Goal: Book appointment/travel/reservation

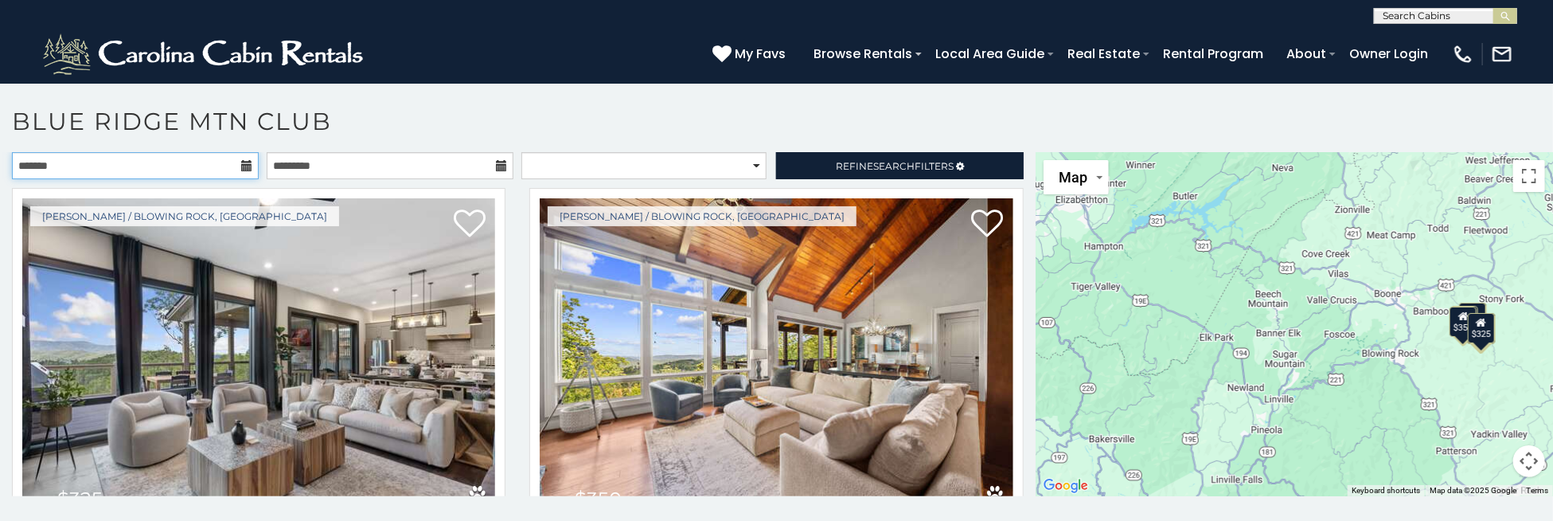
click at [178, 163] on input "text" at bounding box center [135, 165] width 247 height 27
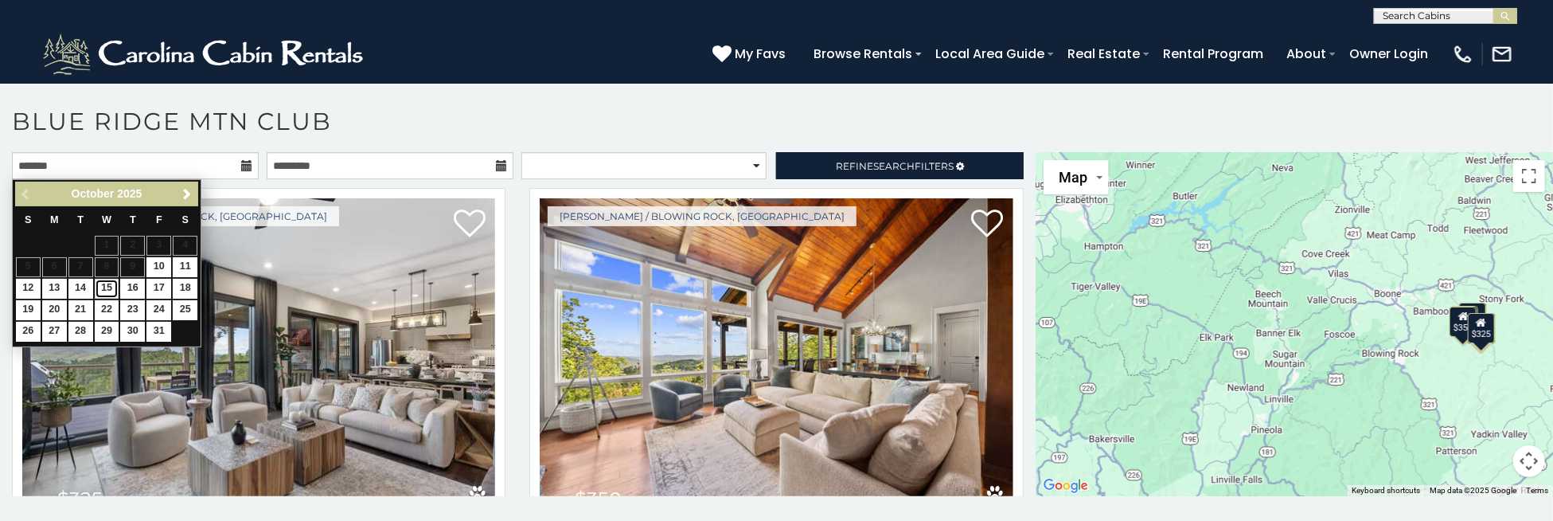
click at [109, 290] on link "15" at bounding box center [107, 289] width 25 height 20
type input "**********"
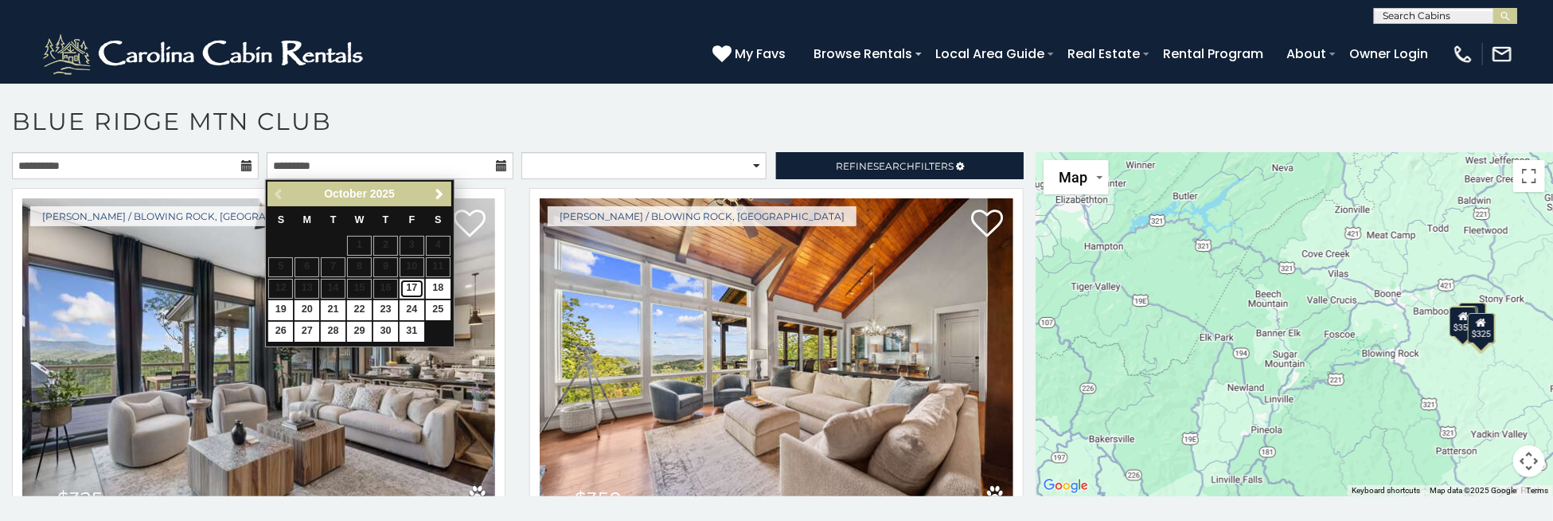
click at [416, 279] on link "17" at bounding box center [412, 289] width 25 height 20
type input "**********"
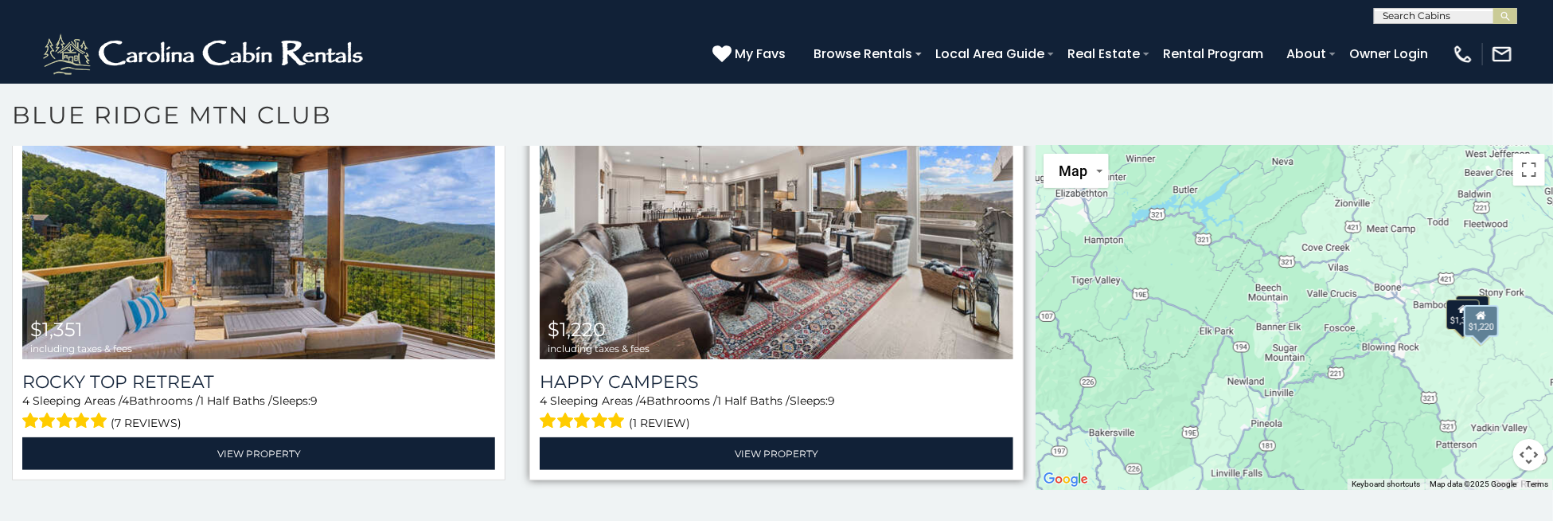
scroll to position [8, 0]
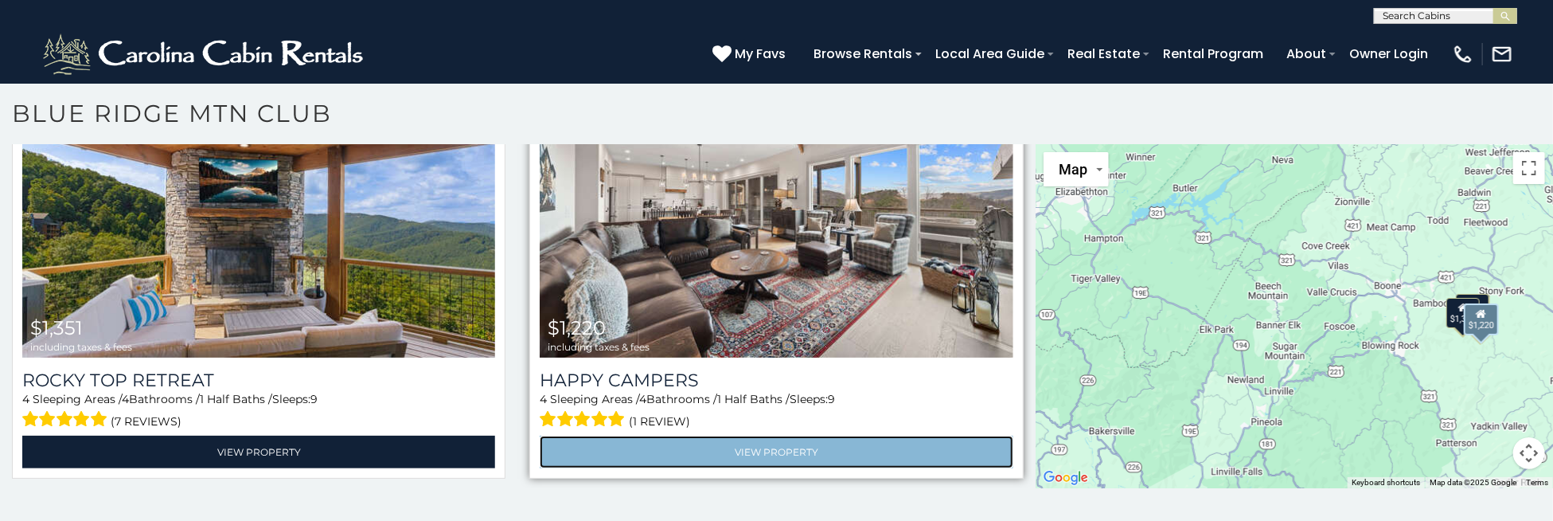
click at [697, 448] on link "View Property" at bounding box center [776, 451] width 473 height 33
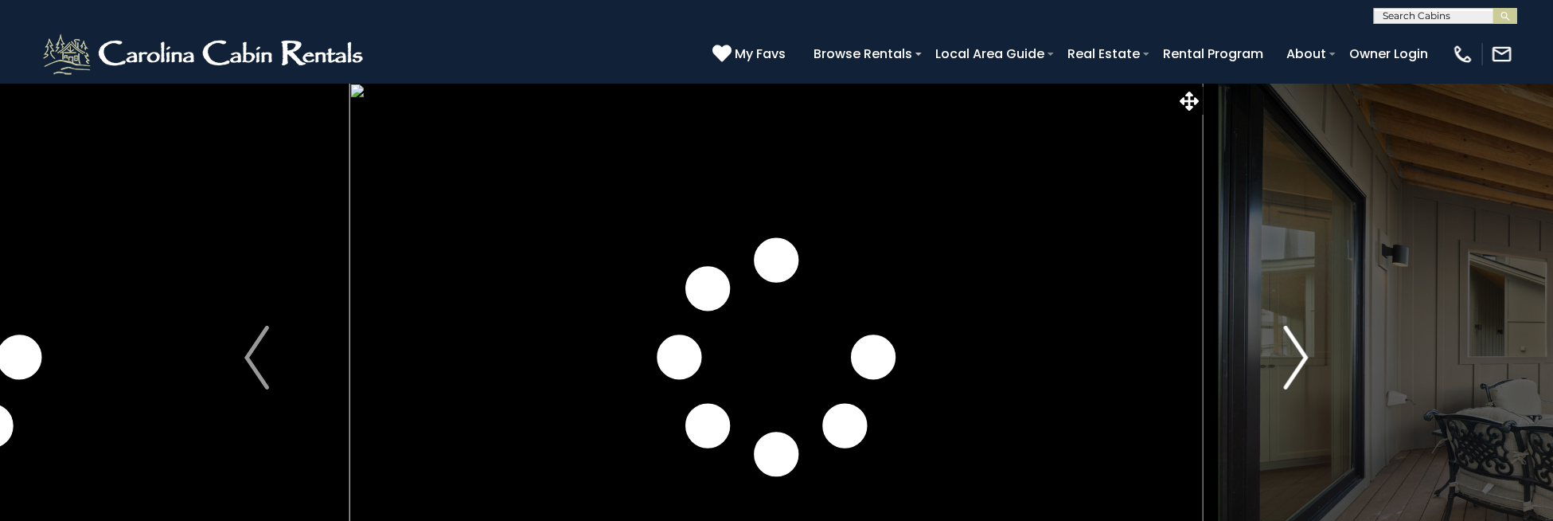
click at [1285, 344] on img "Next" at bounding box center [1296, 358] width 24 height 64
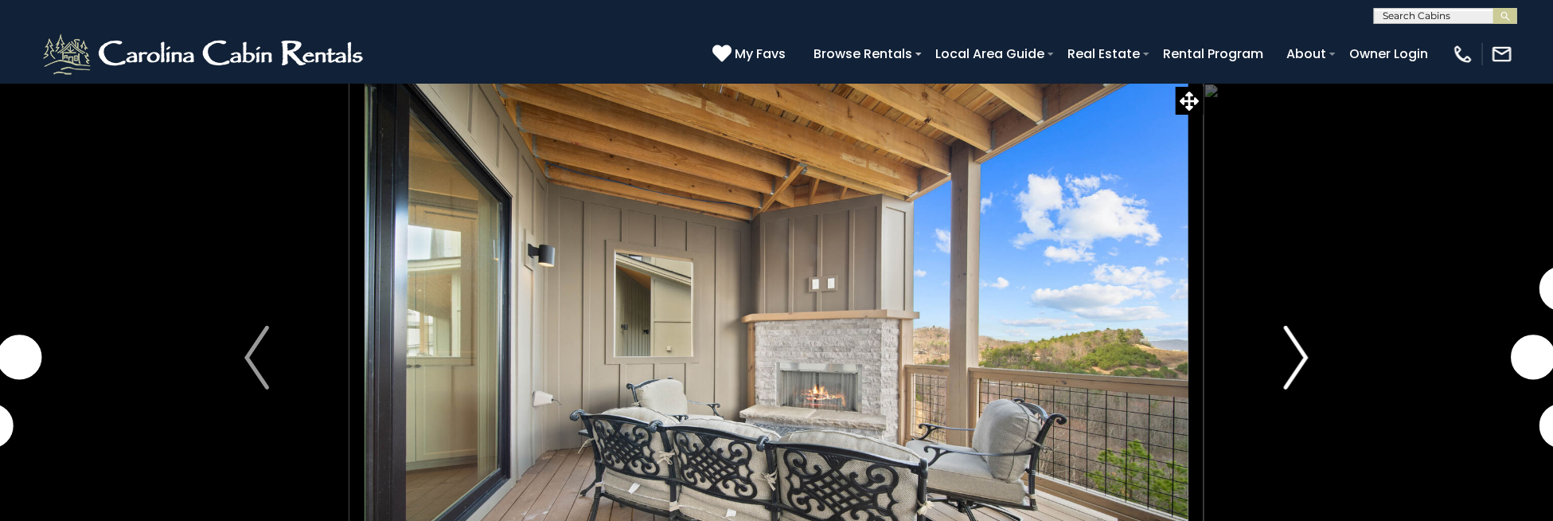
click at [1285, 344] on img "Next" at bounding box center [1296, 358] width 24 height 64
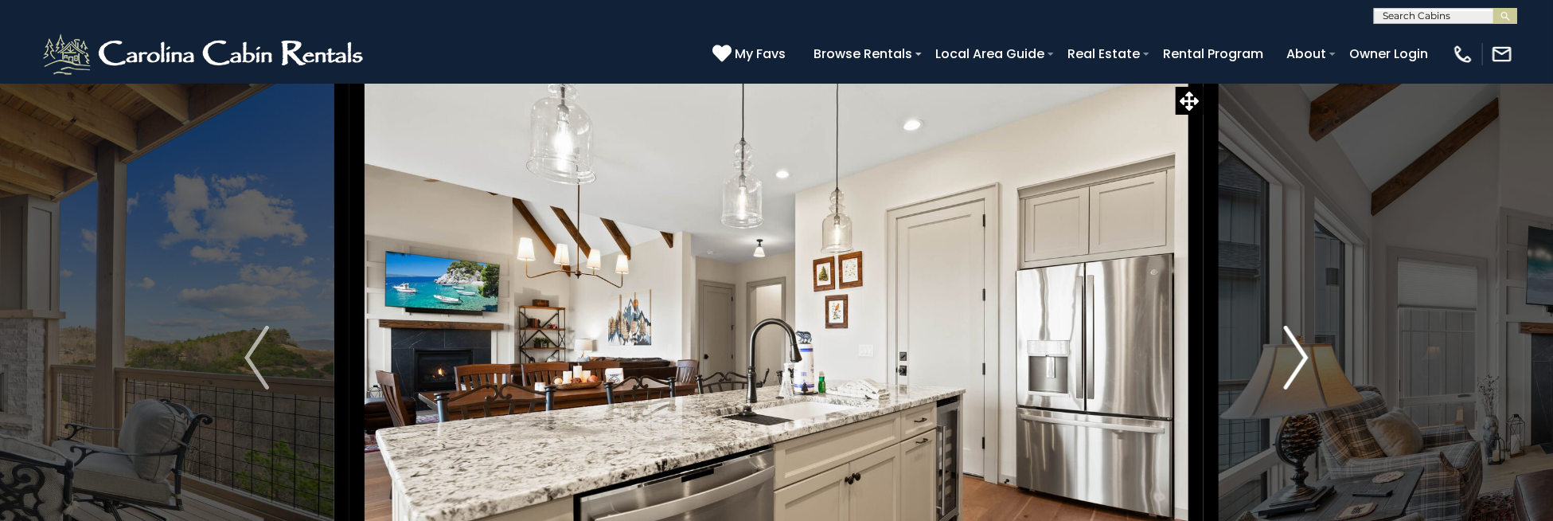
click at [1285, 344] on img "Next" at bounding box center [1296, 358] width 24 height 64
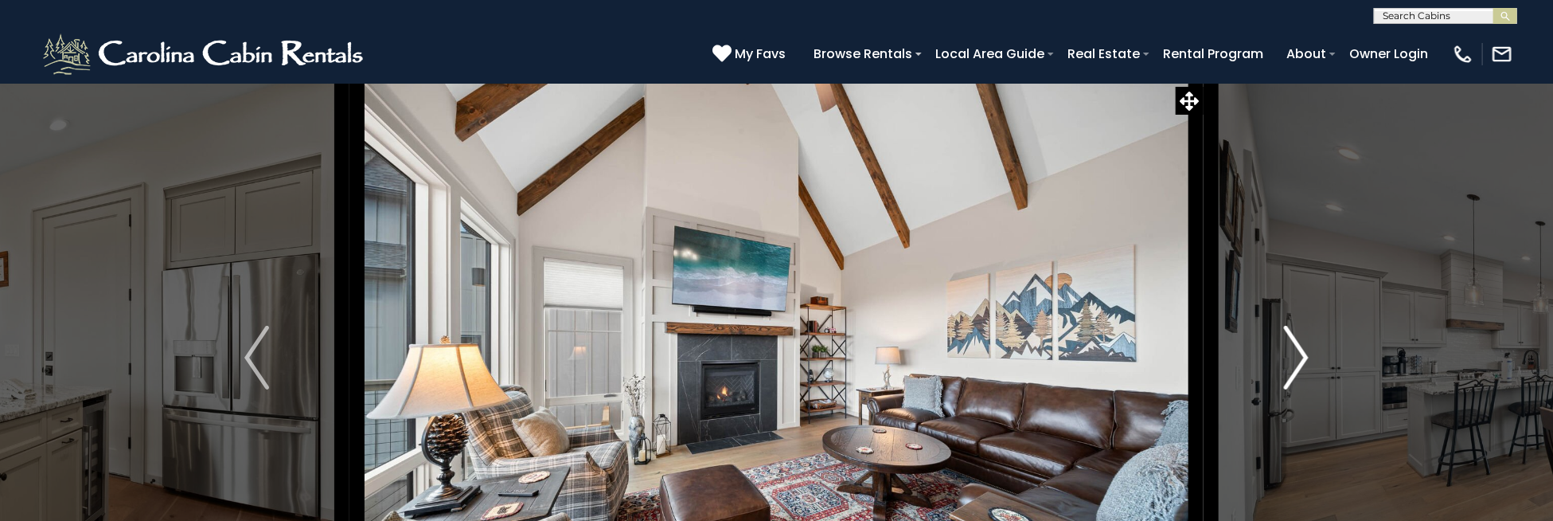
click at [1285, 344] on img "Next" at bounding box center [1296, 358] width 24 height 64
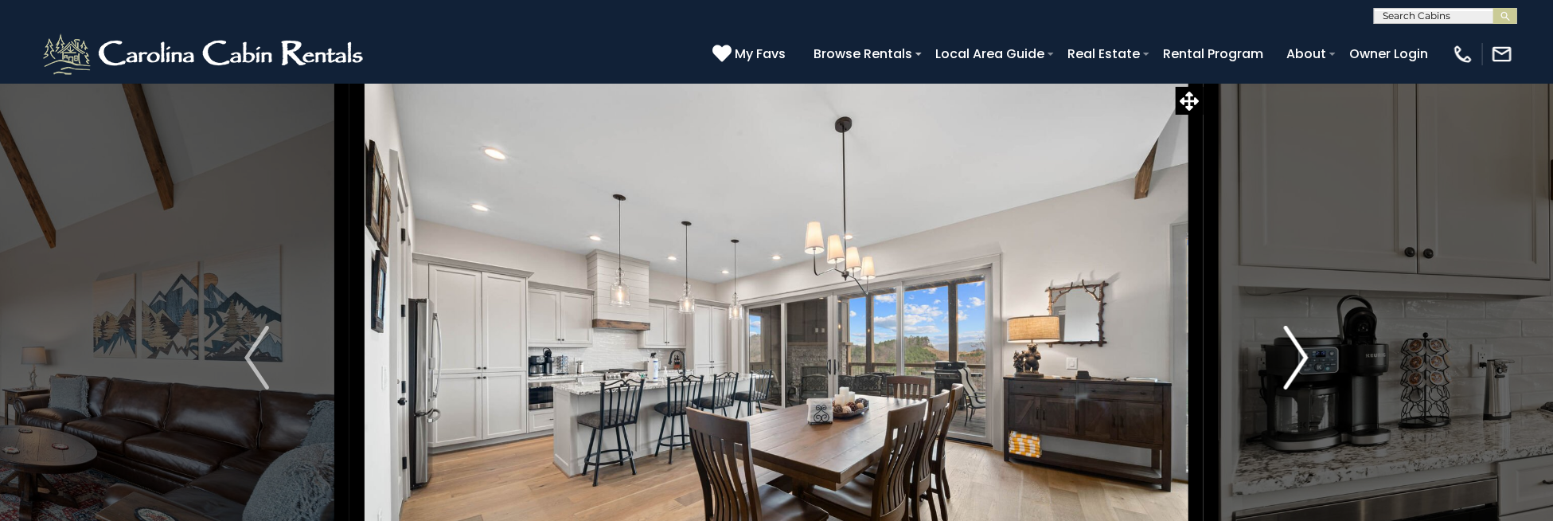
click at [1285, 344] on img "Next" at bounding box center [1296, 358] width 24 height 64
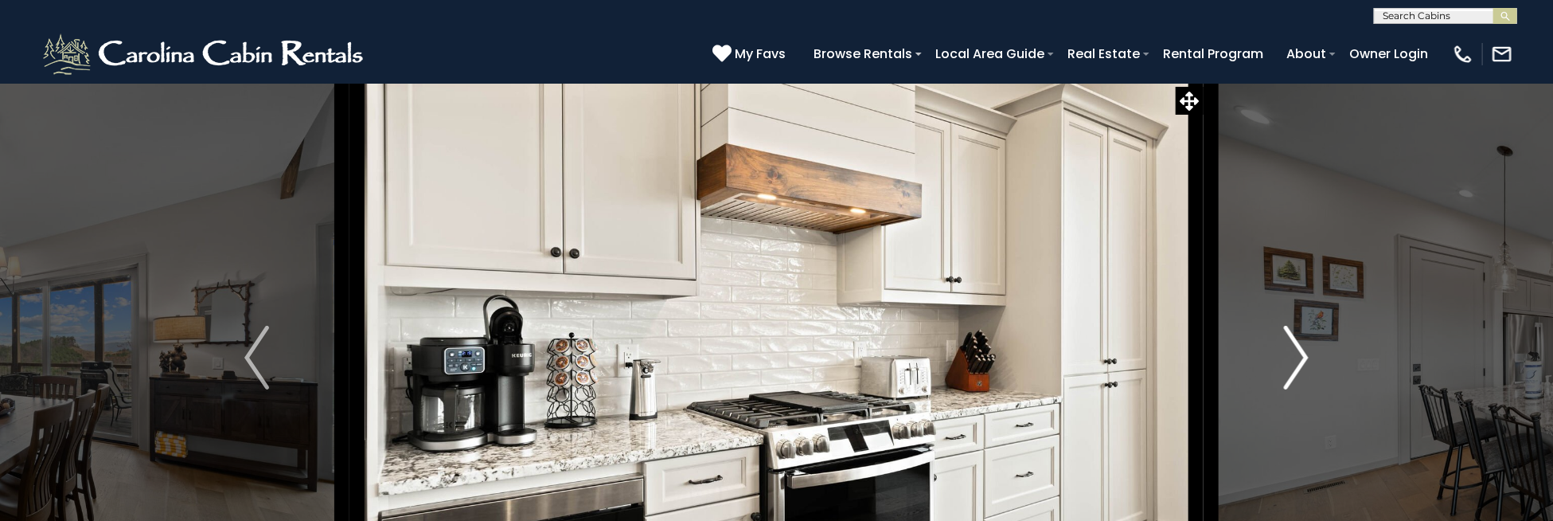
click at [1285, 344] on img "Next" at bounding box center [1296, 358] width 24 height 64
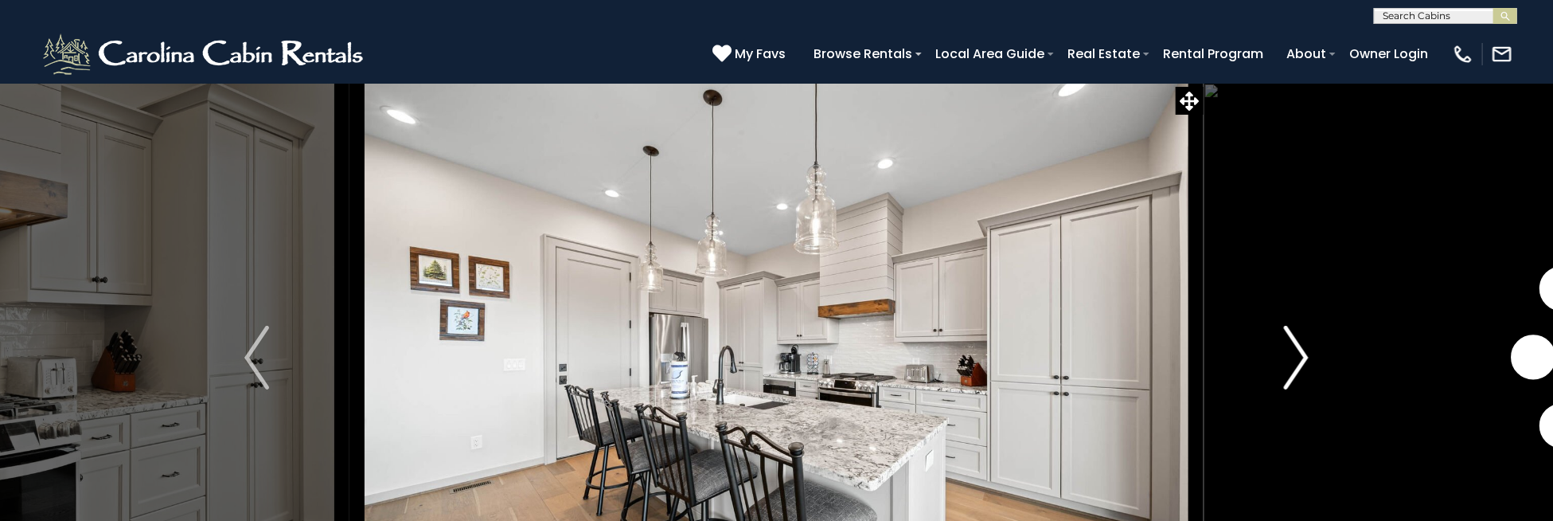
click at [1285, 344] on img "Next" at bounding box center [1296, 358] width 24 height 64
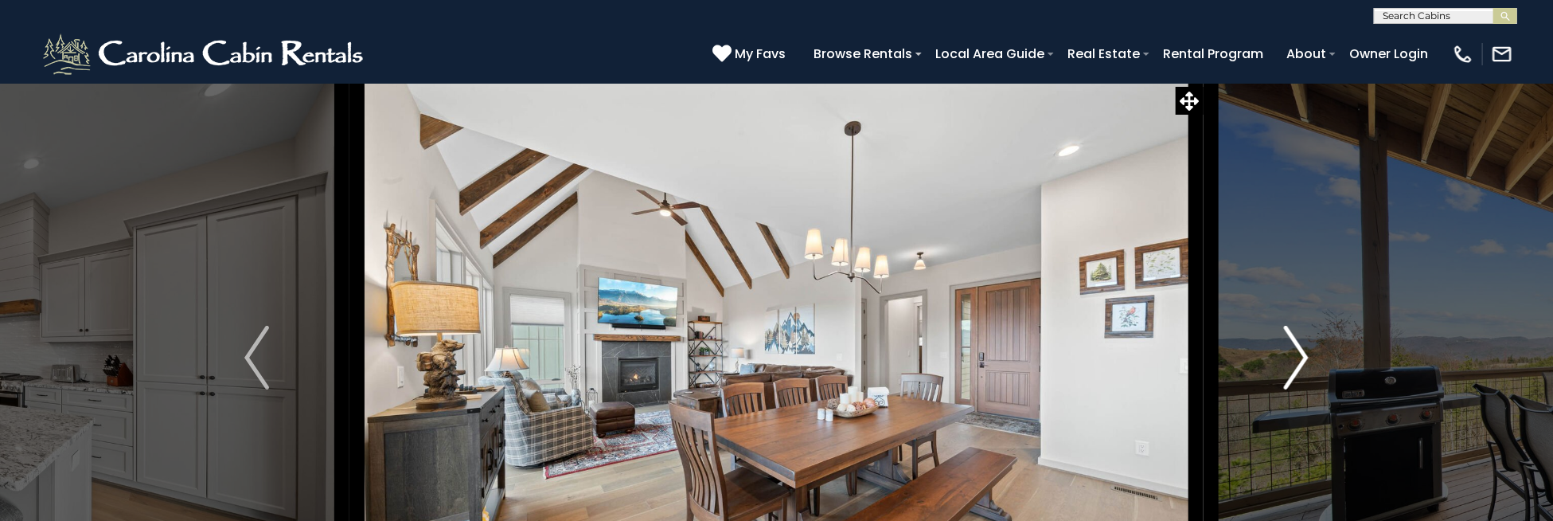
click at [1285, 344] on img "Next" at bounding box center [1296, 358] width 24 height 64
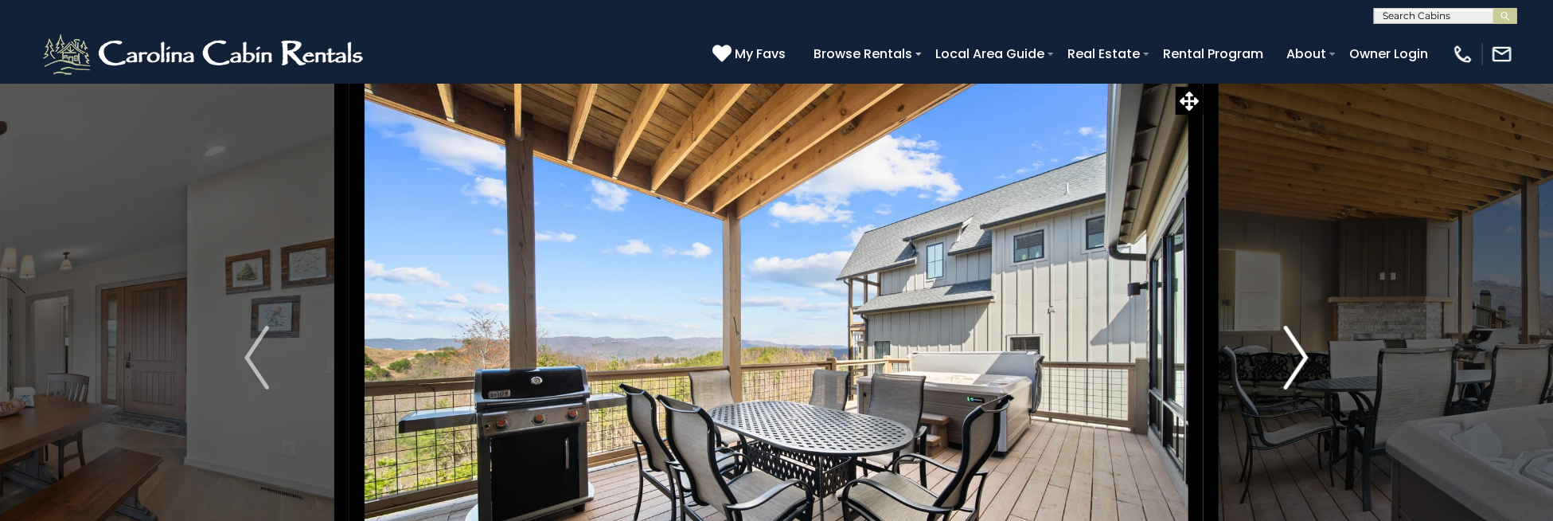
click at [1285, 344] on img "Next" at bounding box center [1296, 358] width 24 height 64
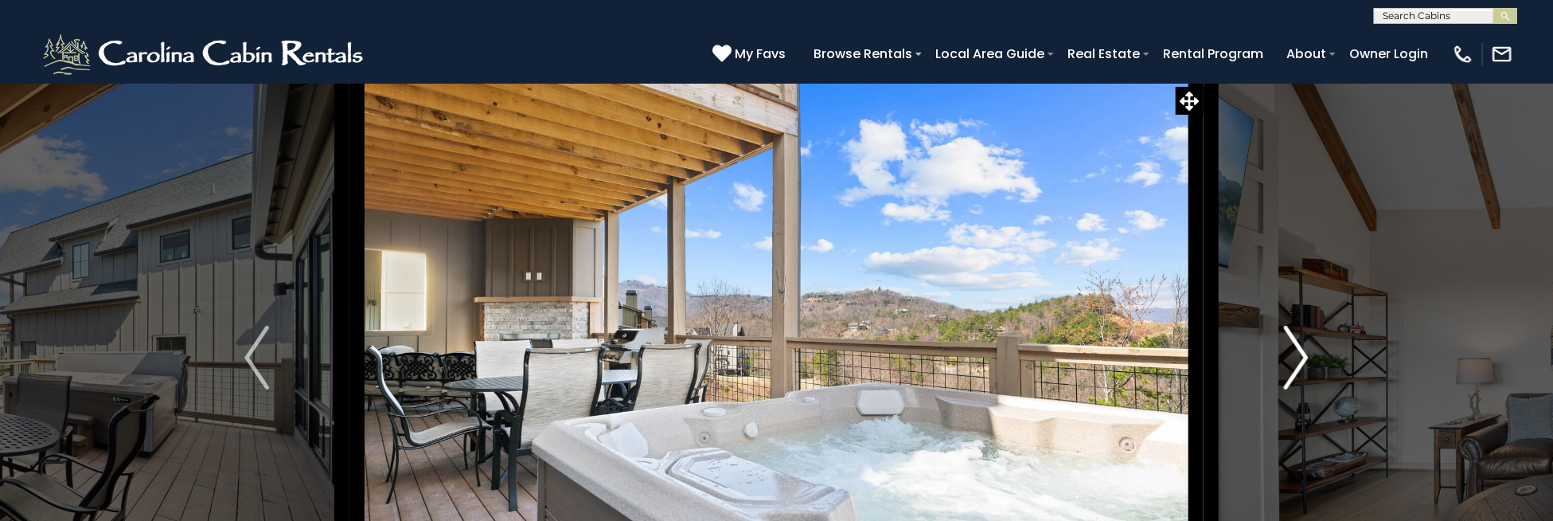
click at [1285, 344] on img "Next" at bounding box center [1296, 358] width 24 height 64
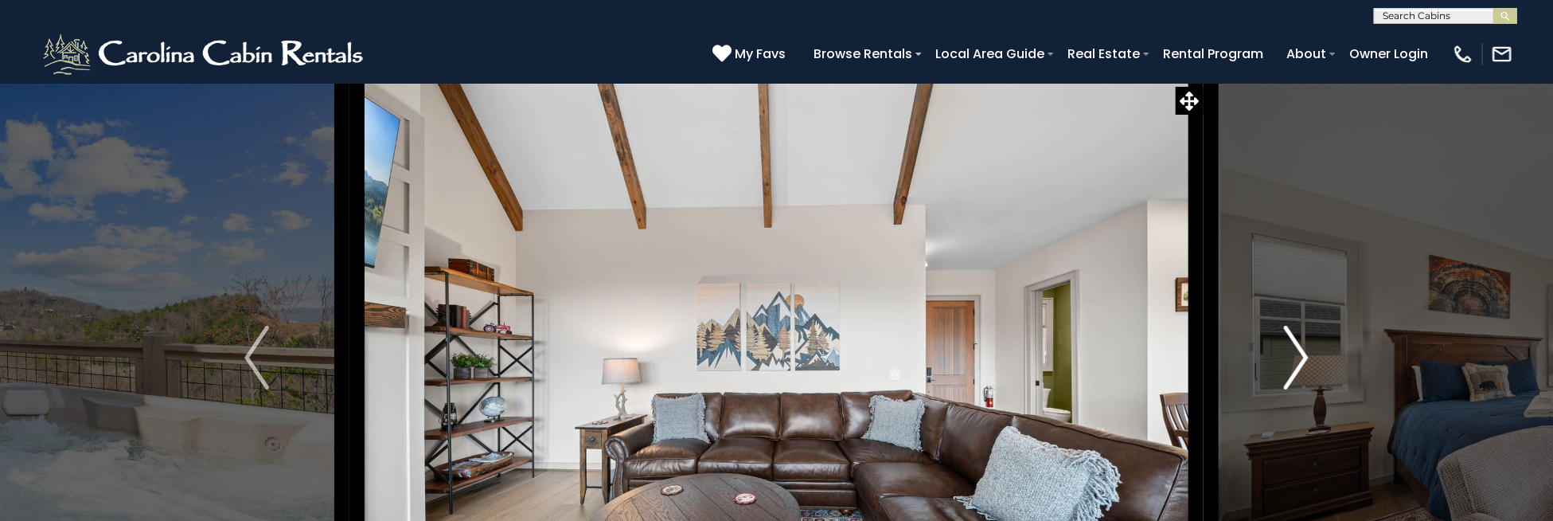
click at [1285, 344] on img "Next" at bounding box center [1296, 358] width 24 height 64
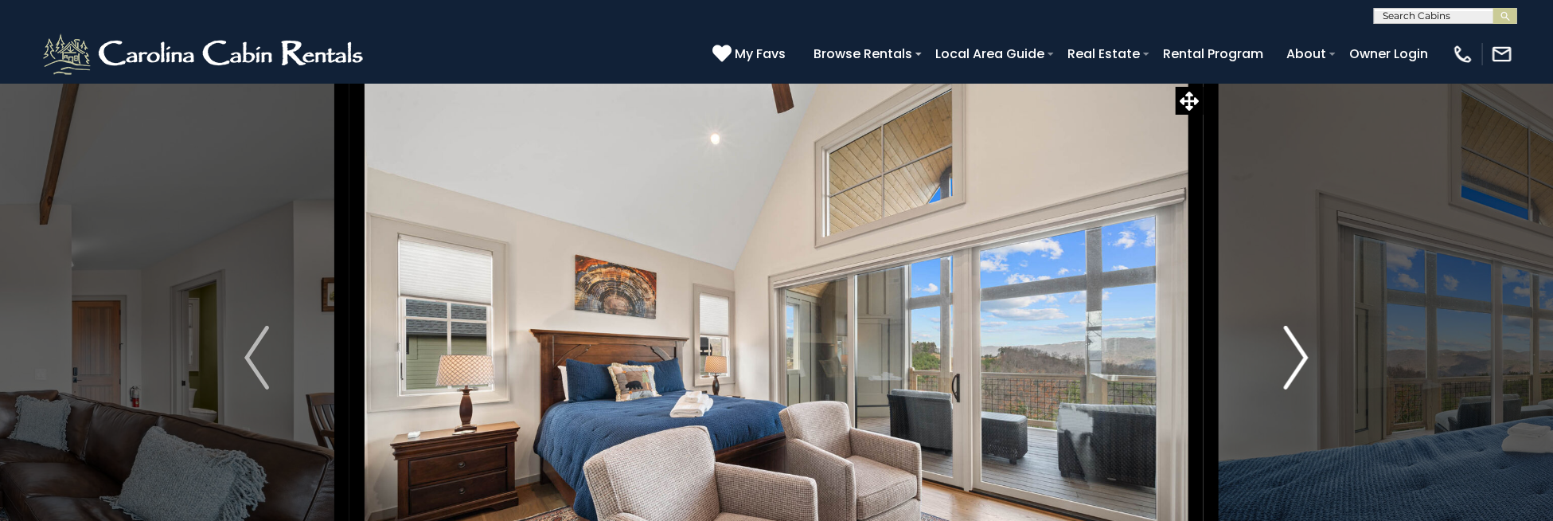
click at [1285, 344] on img "Next" at bounding box center [1296, 358] width 24 height 64
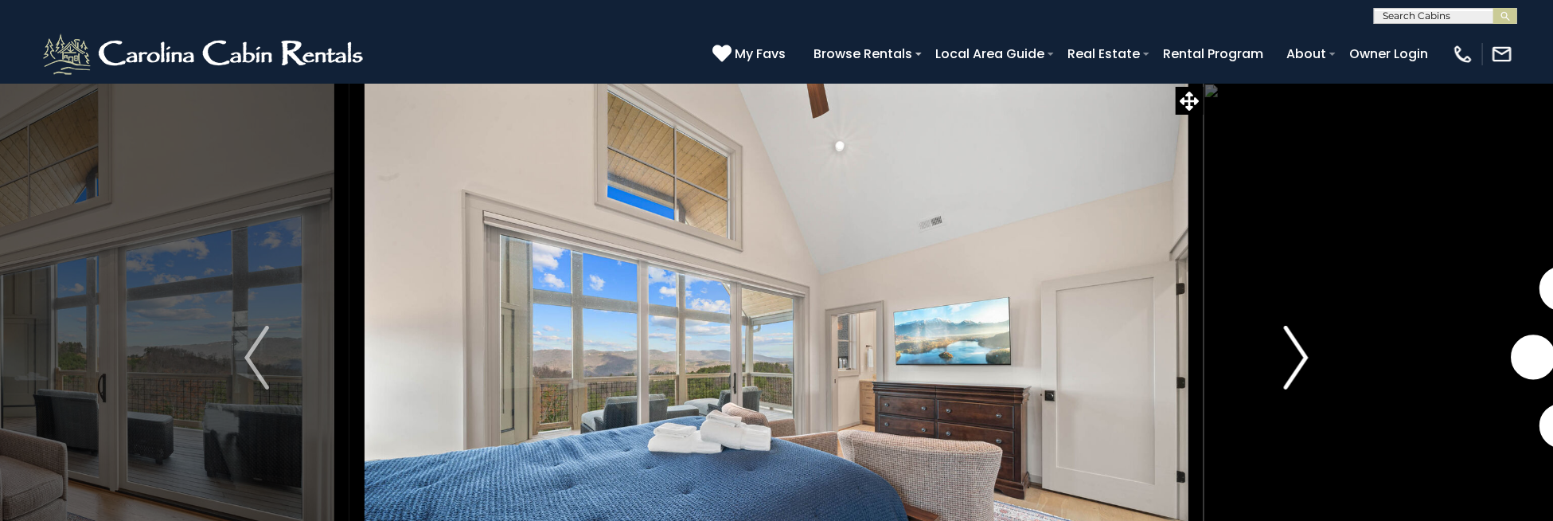
click at [1285, 344] on img "Next" at bounding box center [1296, 358] width 24 height 64
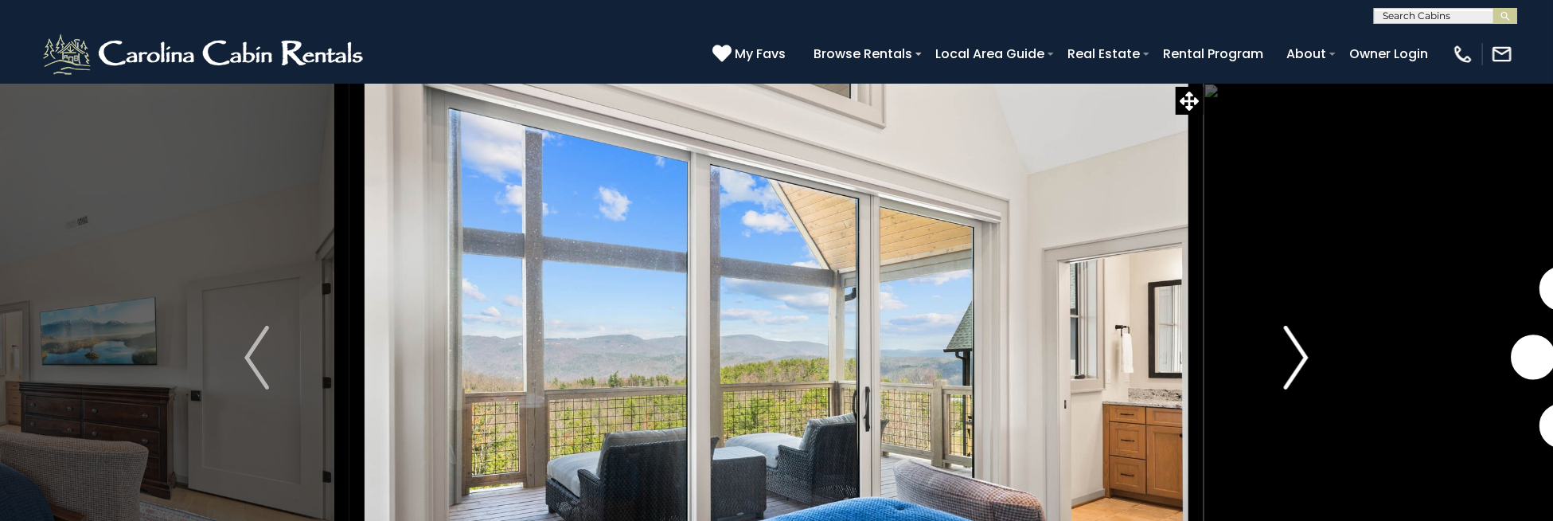
click at [1285, 344] on img "Next" at bounding box center [1296, 358] width 24 height 64
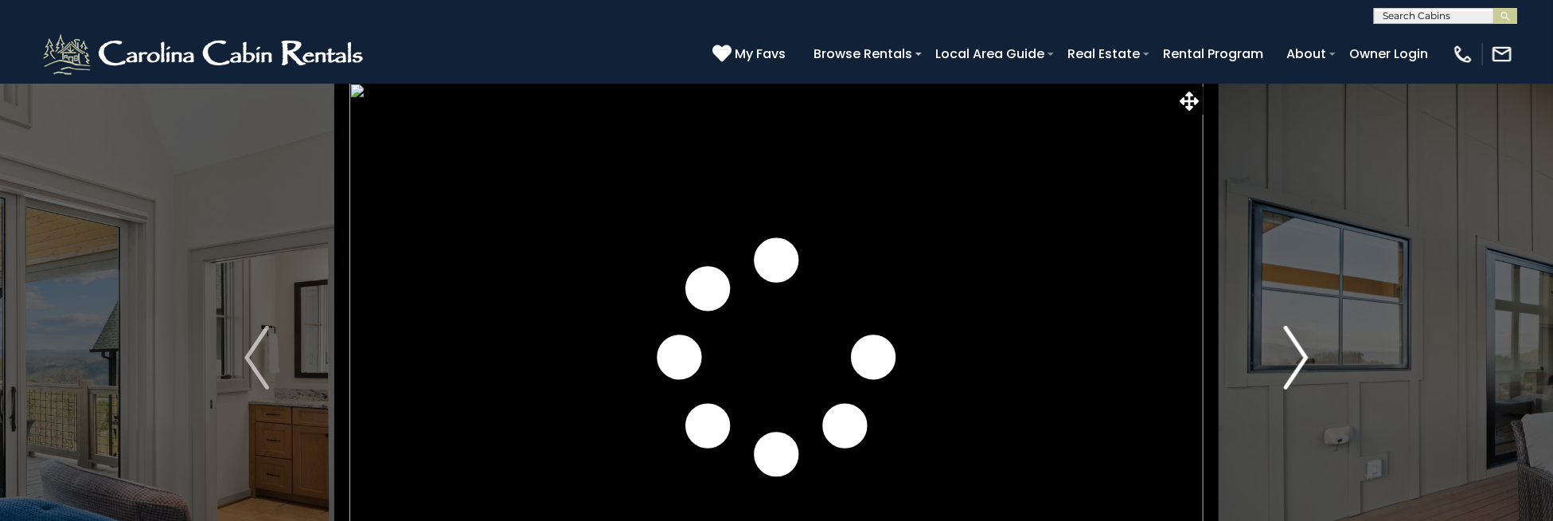
click at [1285, 344] on img "Next" at bounding box center [1296, 358] width 24 height 64
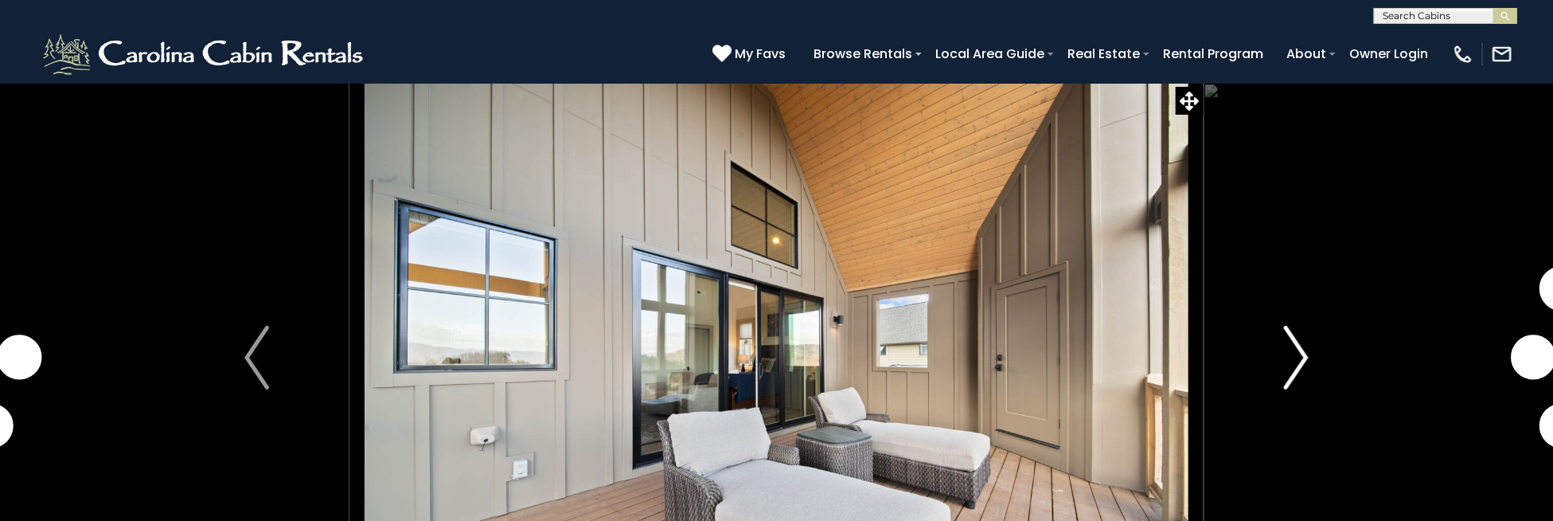
click at [1285, 344] on img "Next" at bounding box center [1296, 358] width 24 height 64
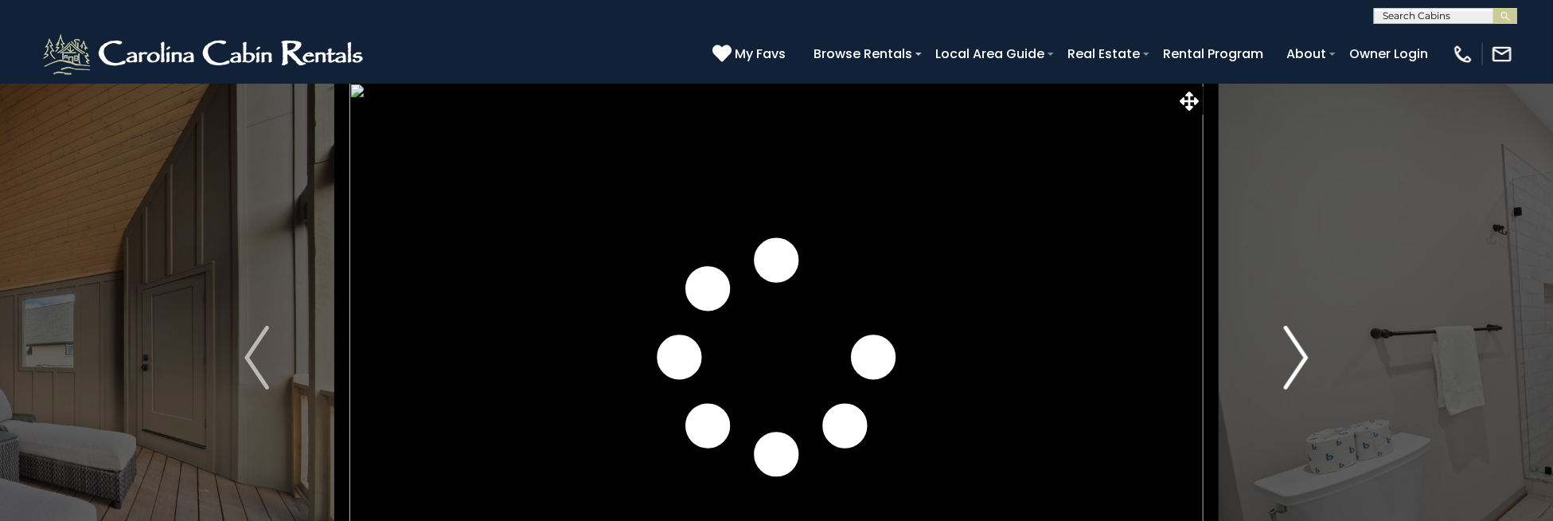
click at [1285, 344] on img "Next" at bounding box center [1296, 358] width 24 height 64
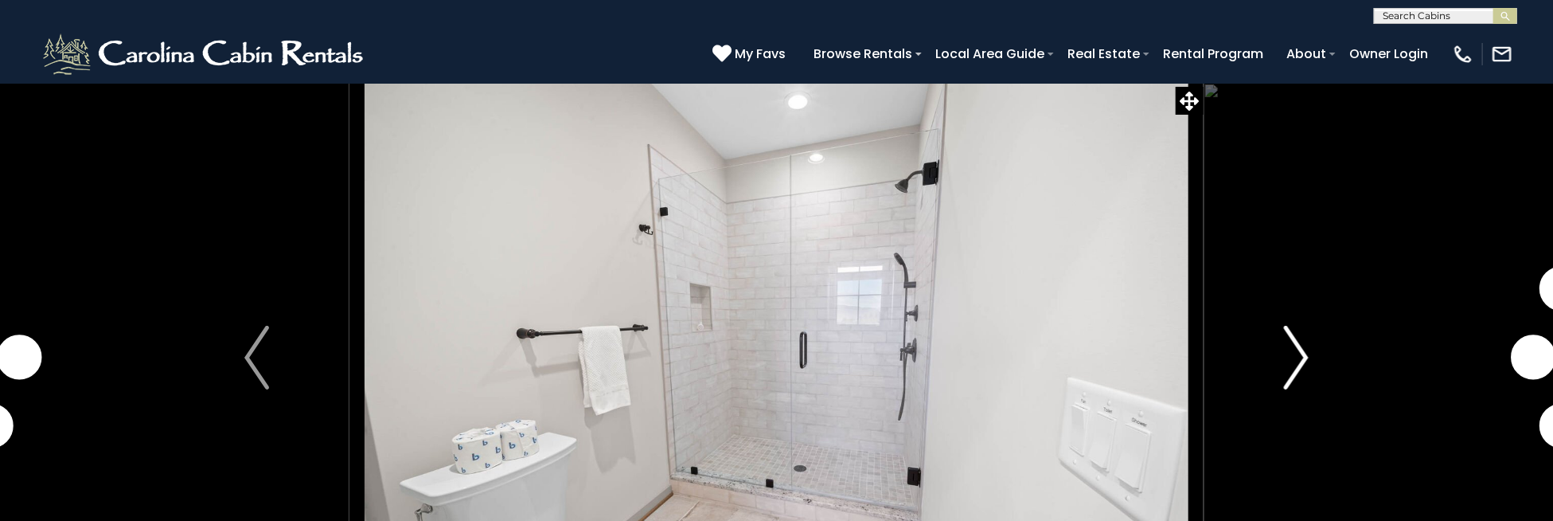
click at [1285, 344] on img "Next" at bounding box center [1296, 358] width 24 height 64
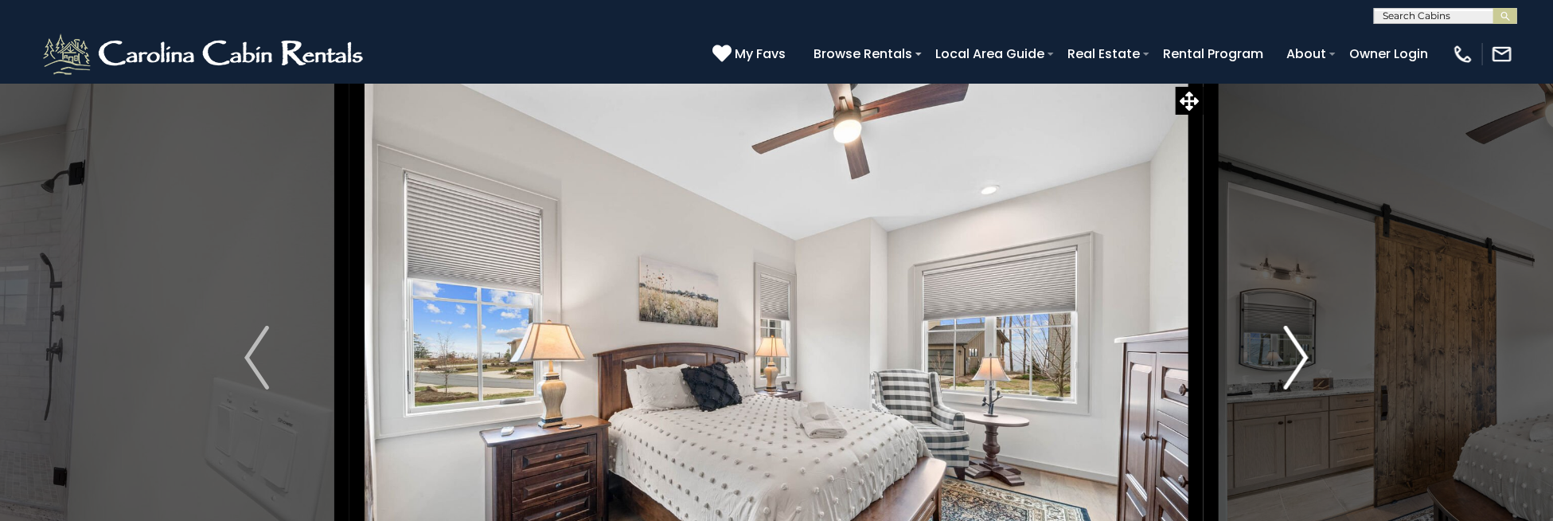
click at [1285, 344] on img "Next" at bounding box center [1296, 358] width 24 height 64
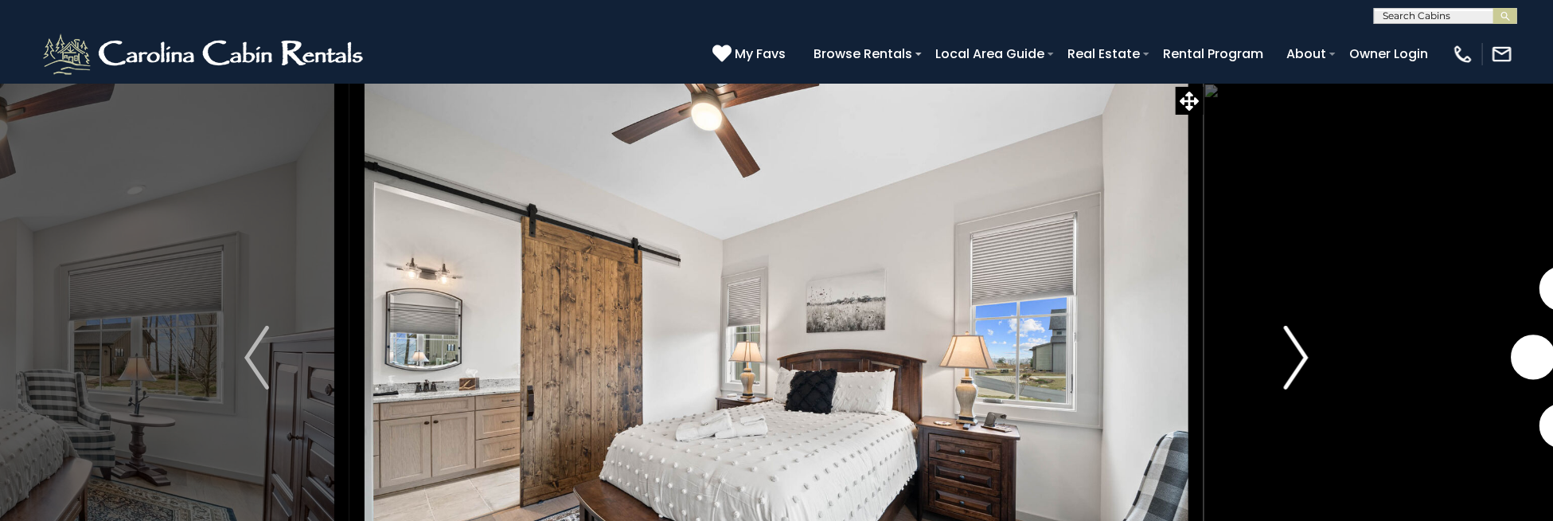
click at [1285, 344] on img "Next" at bounding box center [1296, 358] width 24 height 64
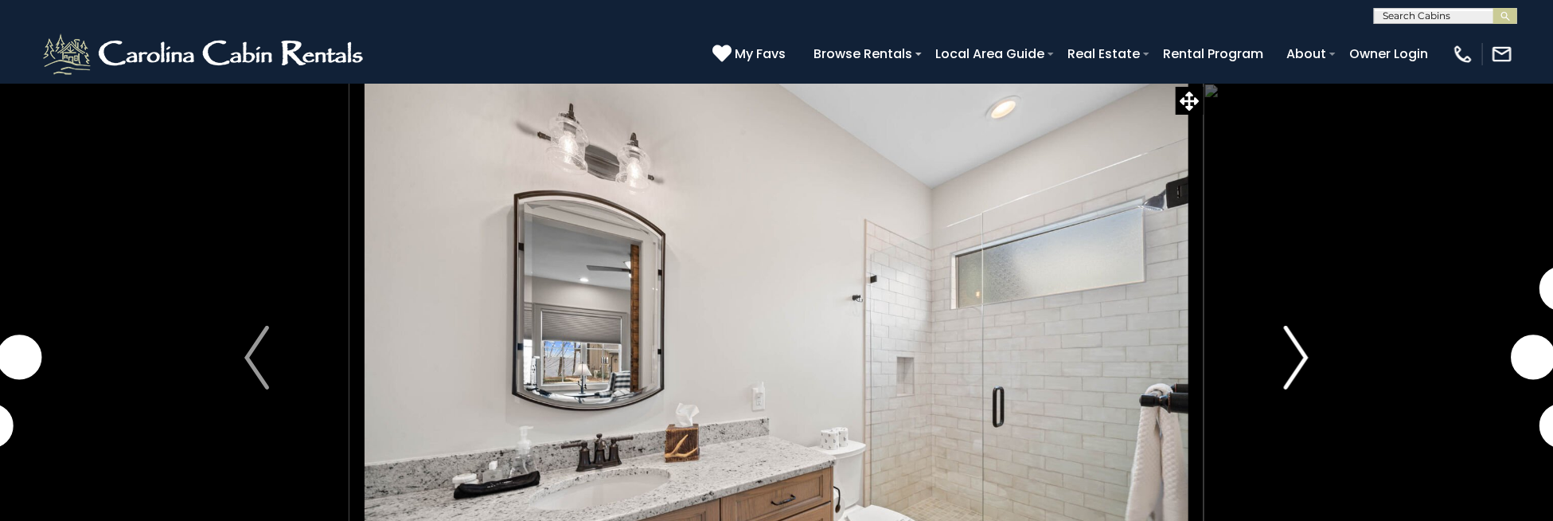
click at [1285, 344] on img "Next" at bounding box center [1296, 358] width 24 height 64
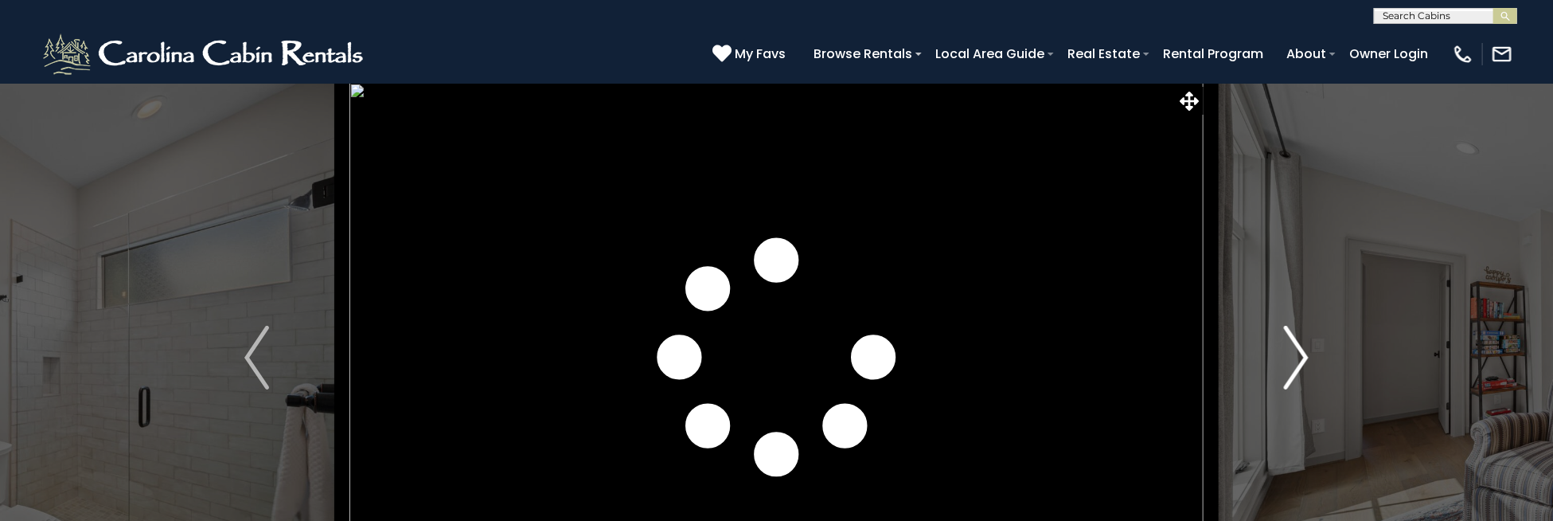
click at [1285, 344] on img "Next" at bounding box center [1296, 358] width 24 height 64
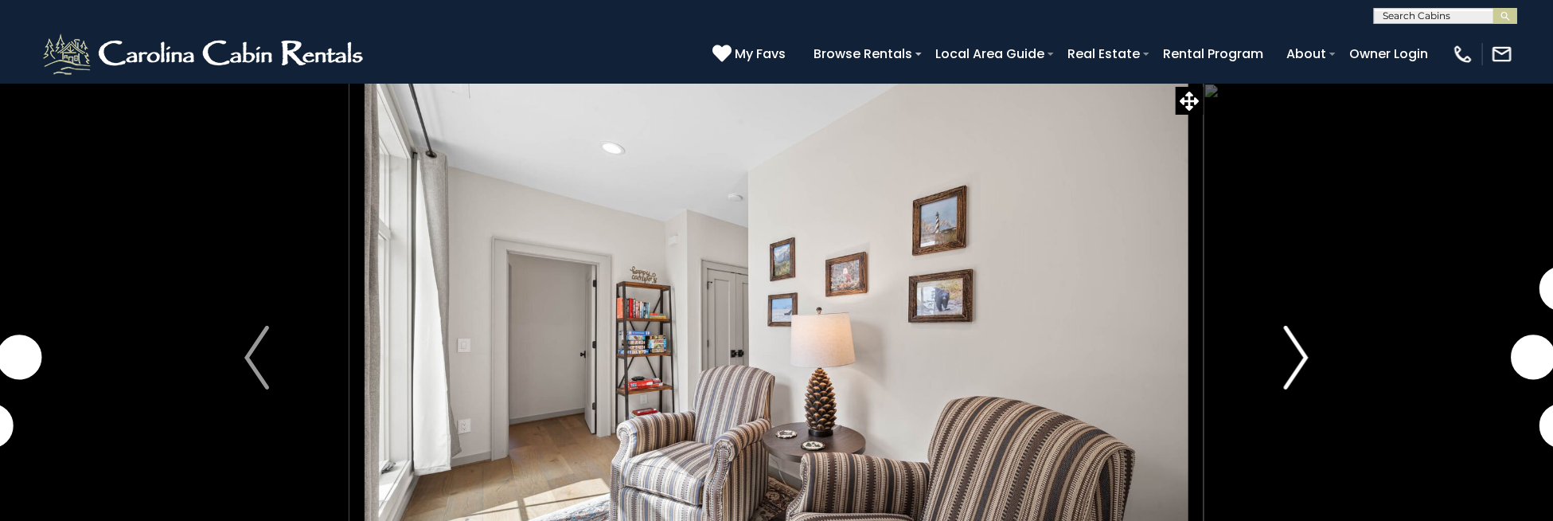
click at [1285, 344] on img "Next" at bounding box center [1296, 358] width 24 height 64
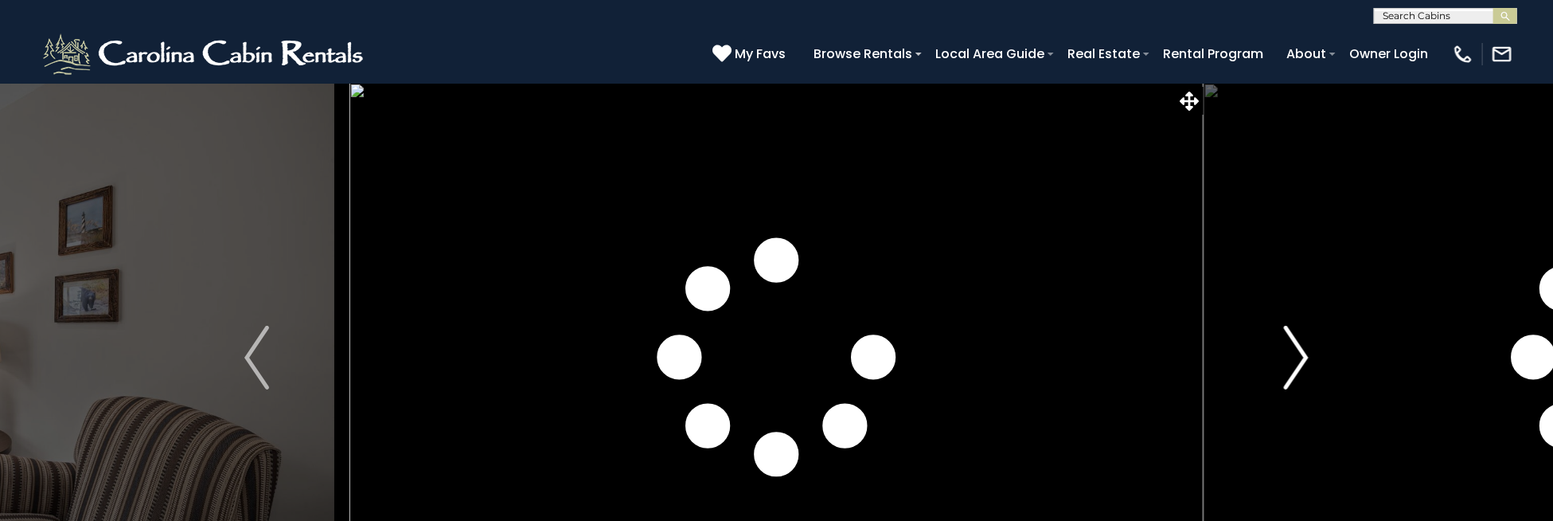
click at [1285, 344] on img "Next" at bounding box center [1296, 358] width 24 height 64
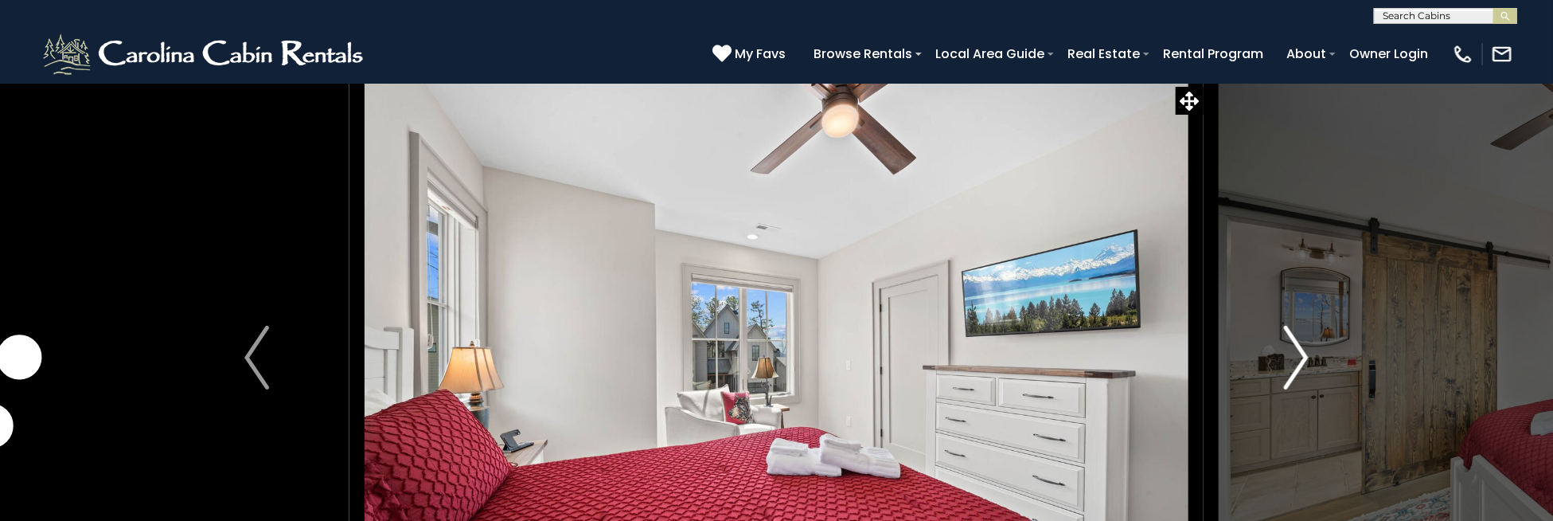
click at [1285, 344] on img "Next" at bounding box center [1296, 358] width 24 height 64
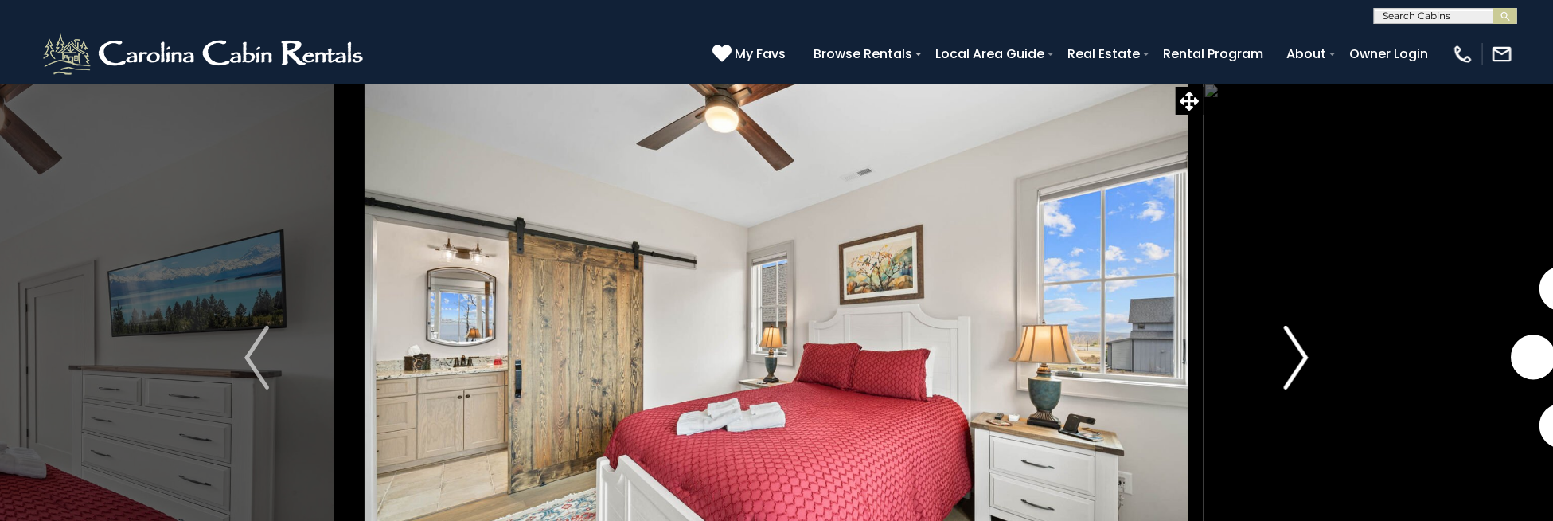
click at [1285, 344] on img "Next" at bounding box center [1296, 358] width 24 height 64
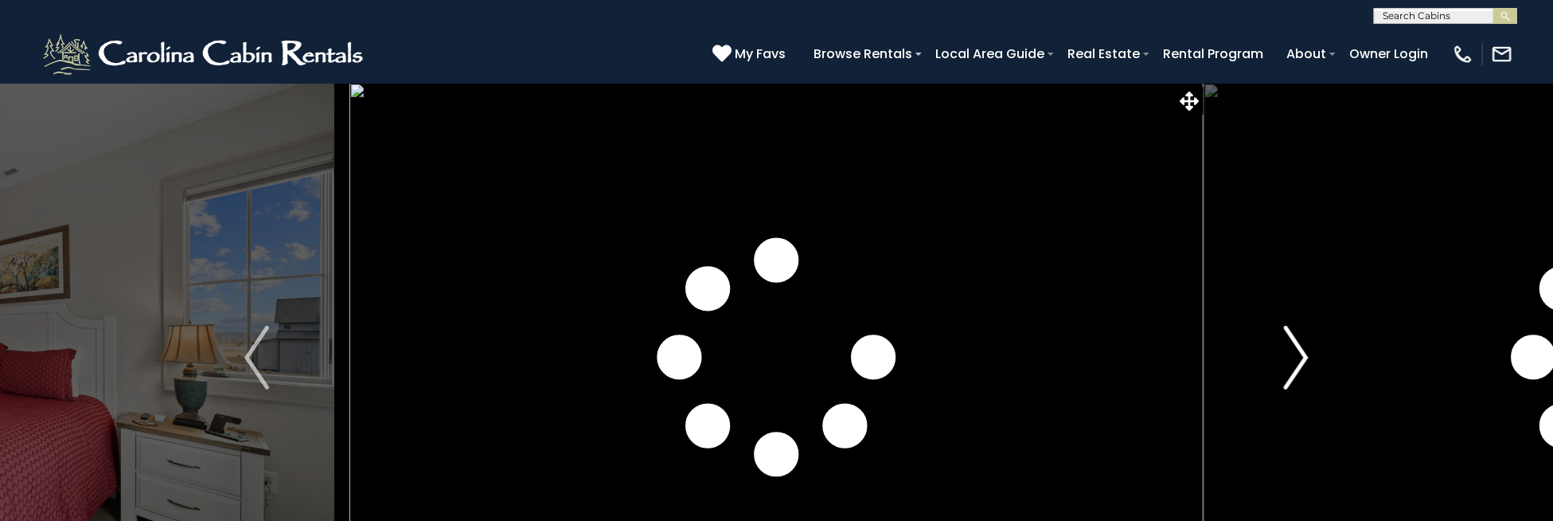
click at [1285, 344] on img "Next" at bounding box center [1296, 358] width 24 height 64
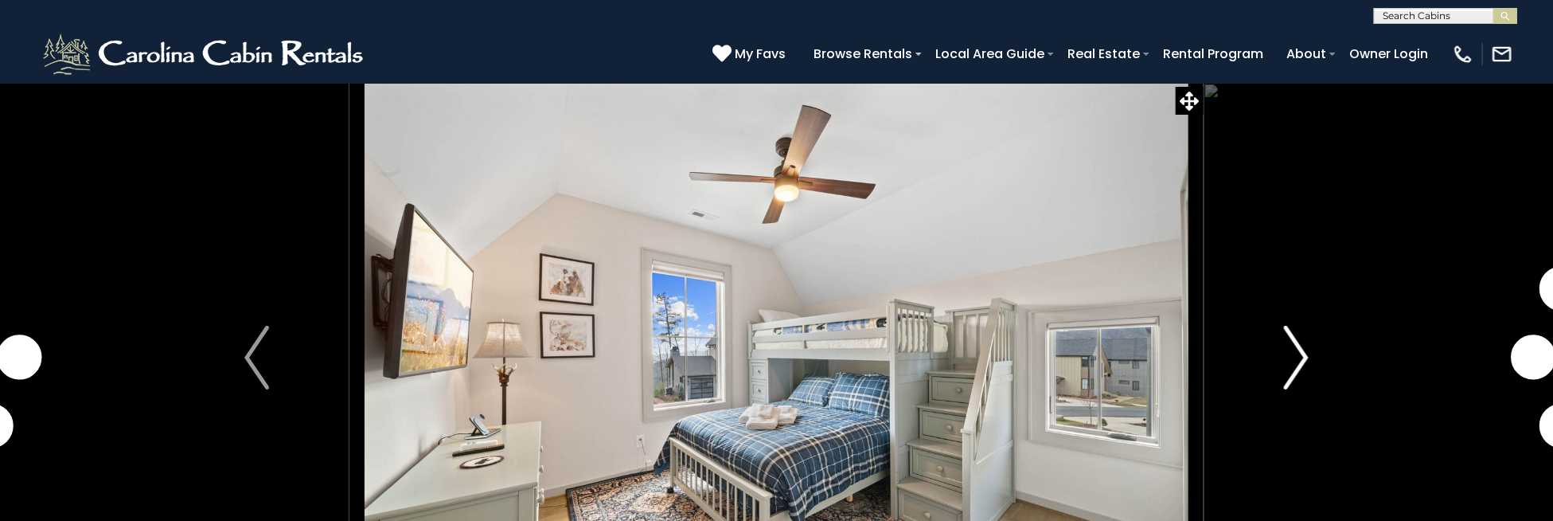
click at [1285, 344] on img "Next" at bounding box center [1296, 358] width 24 height 64
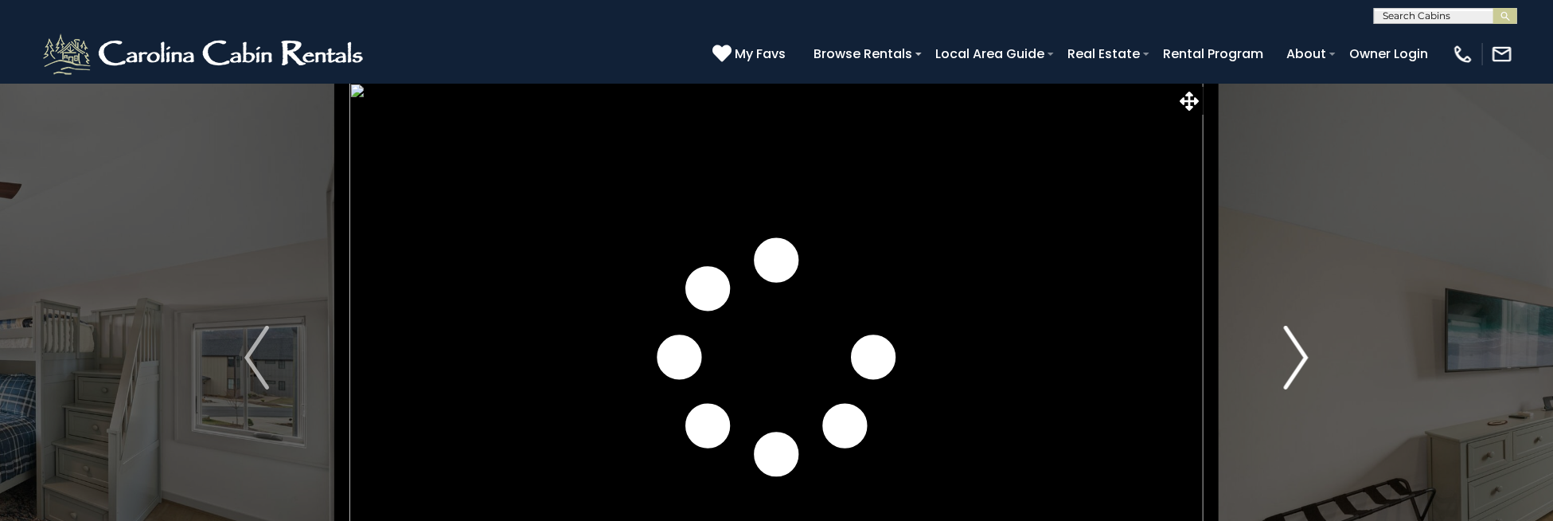
click at [1285, 344] on img "Next" at bounding box center [1296, 358] width 24 height 64
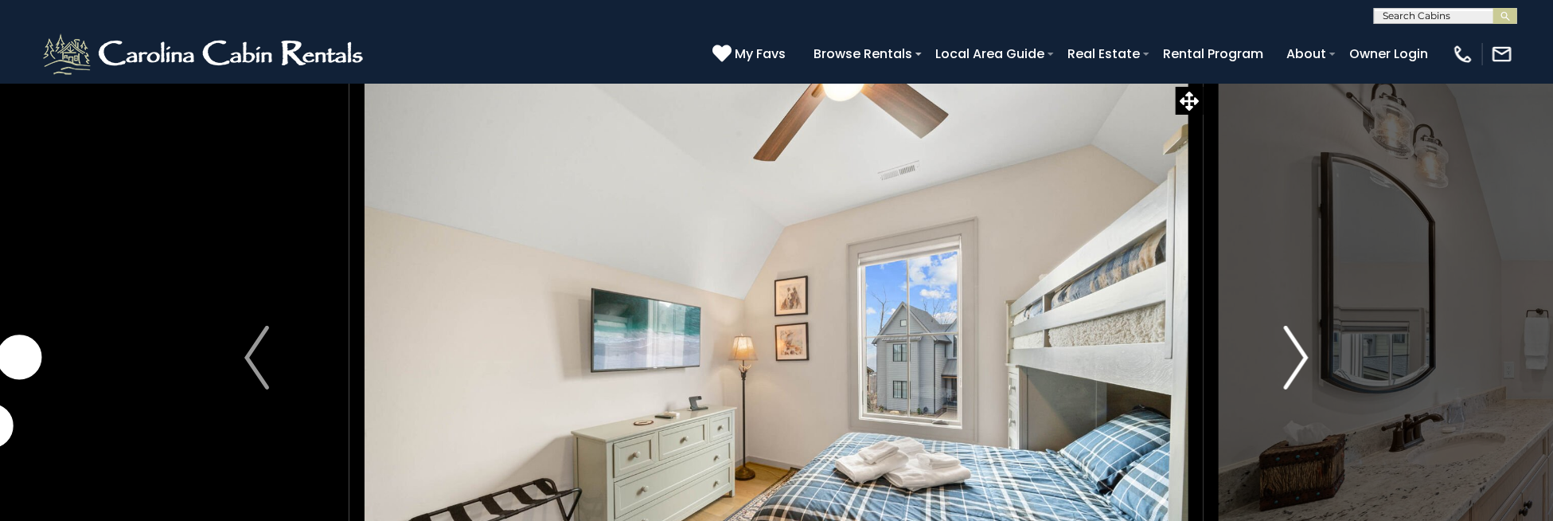
click at [1285, 344] on img "Next" at bounding box center [1296, 358] width 24 height 64
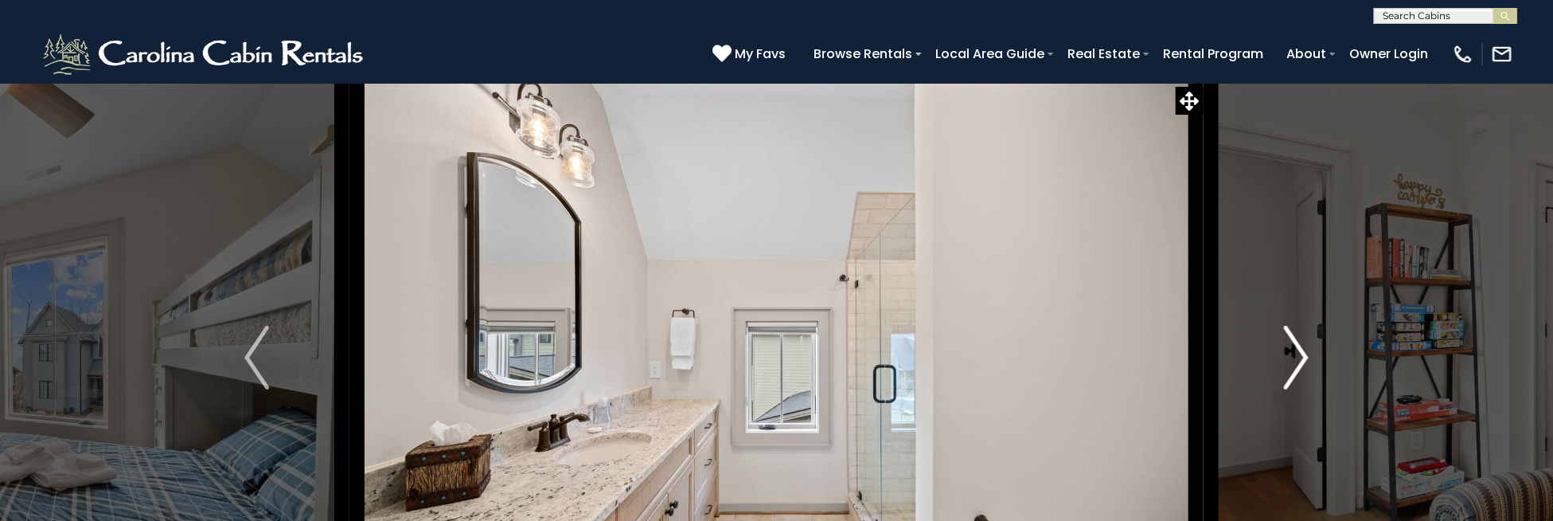
click at [1285, 344] on img "Next" at bounding box center [1296, 358] width 24 height 64
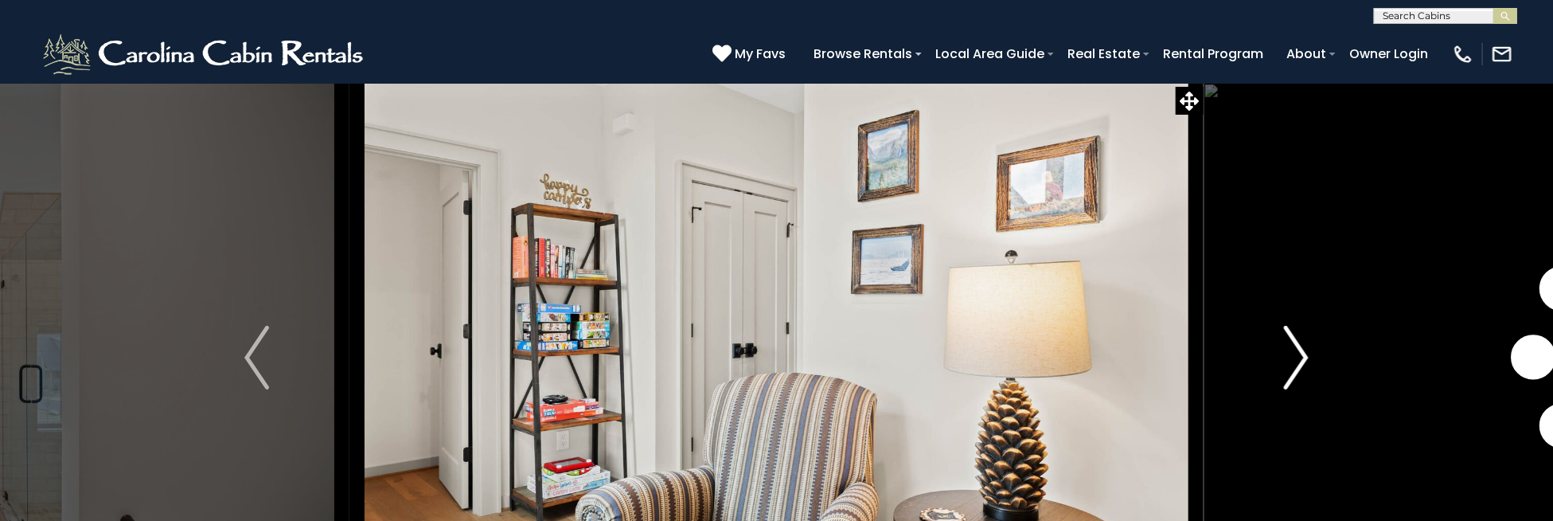
click at [1285, 344] on img "Next" at bounding box center [1296, 358] width 24 height 64
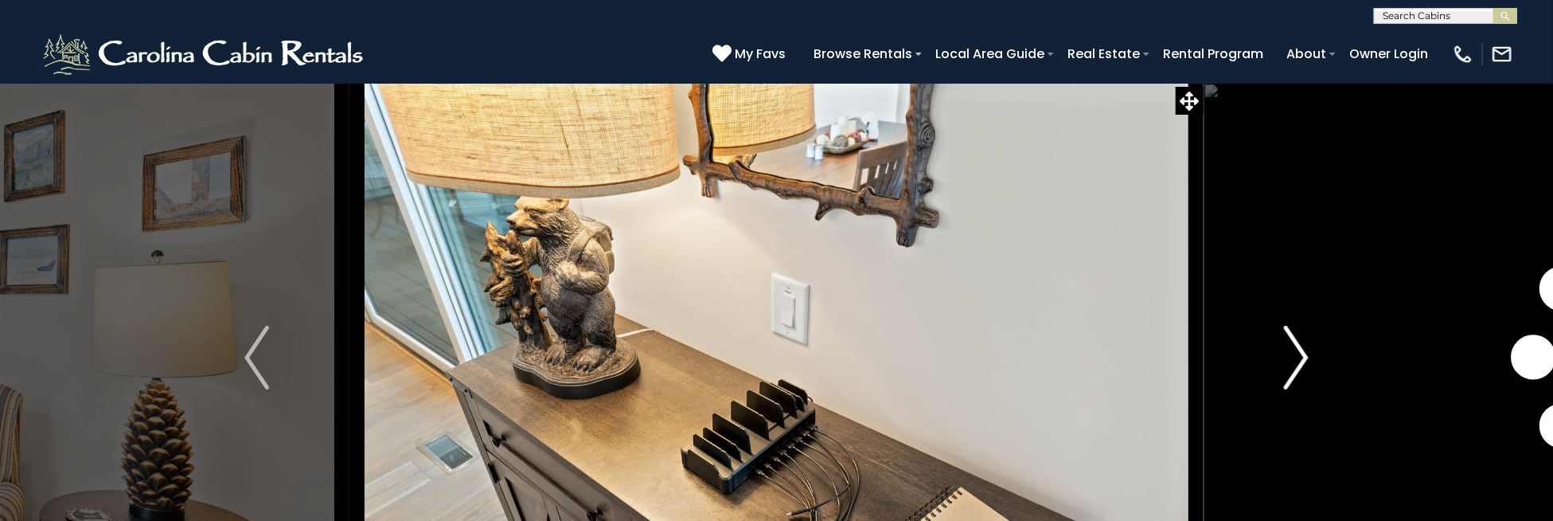
click at [1285, 344] on img "Next" at bounding box center [1296, 358] width 24 height 64
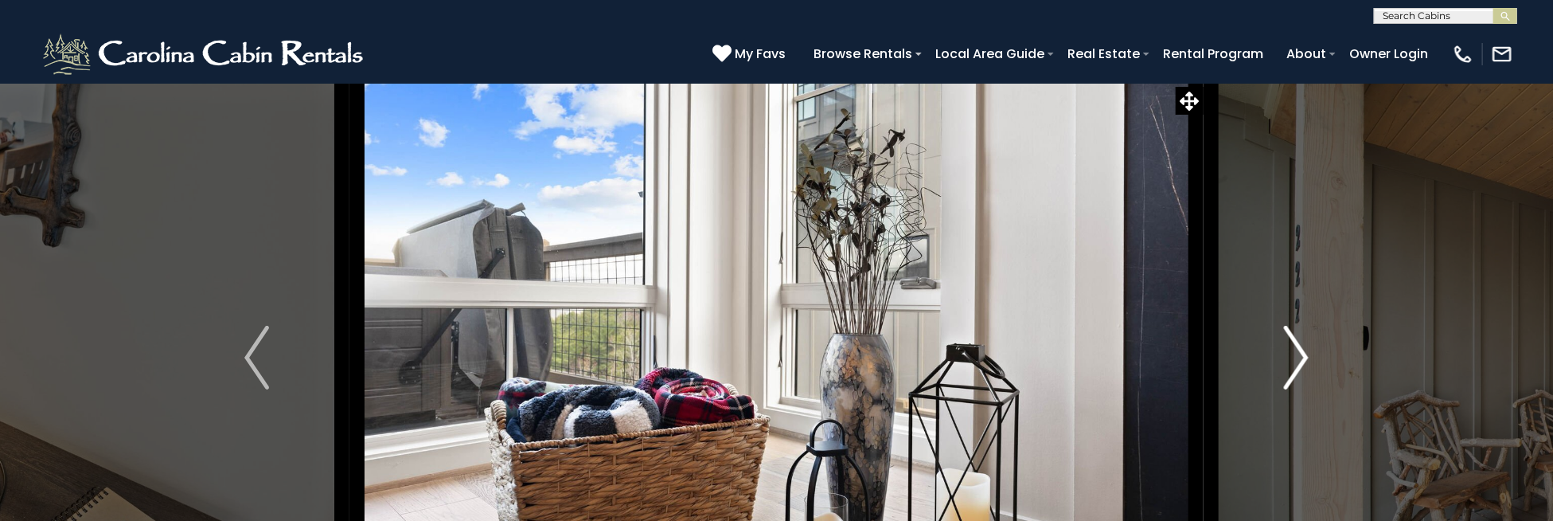
click at [1285, 344] on img "Next" at bounding box center [1296, 358] width 24 height 64
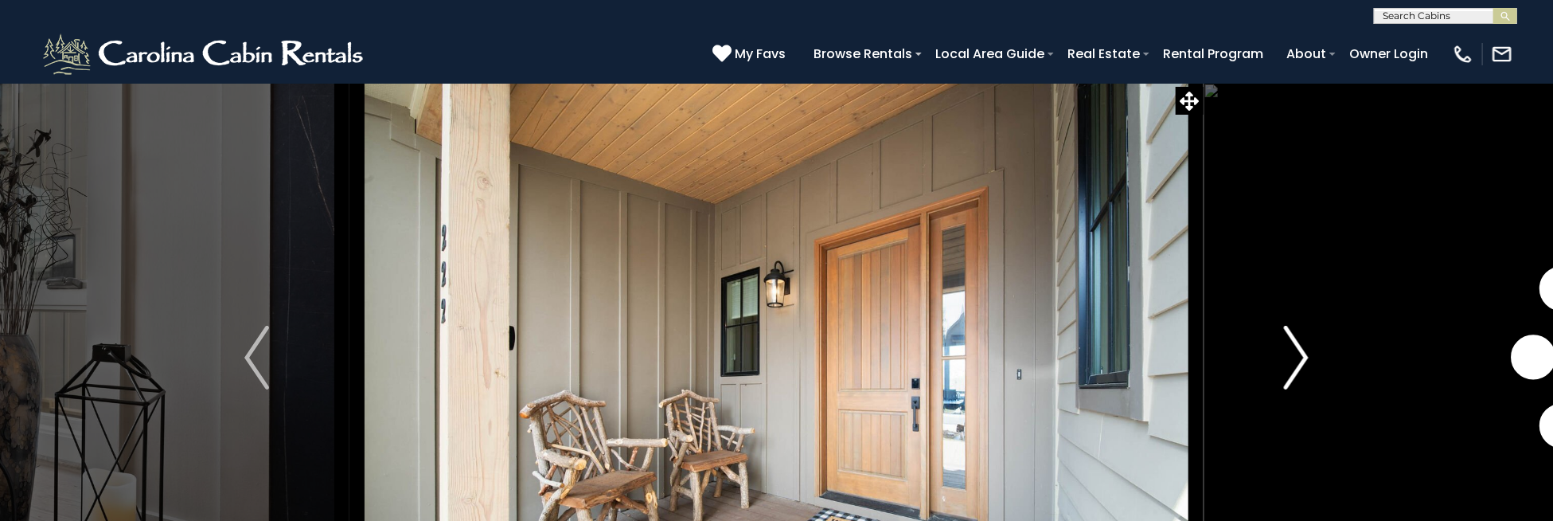
click at [1285, 344] on img "Next" at bounding box center [1296, 358] width 24 height 64
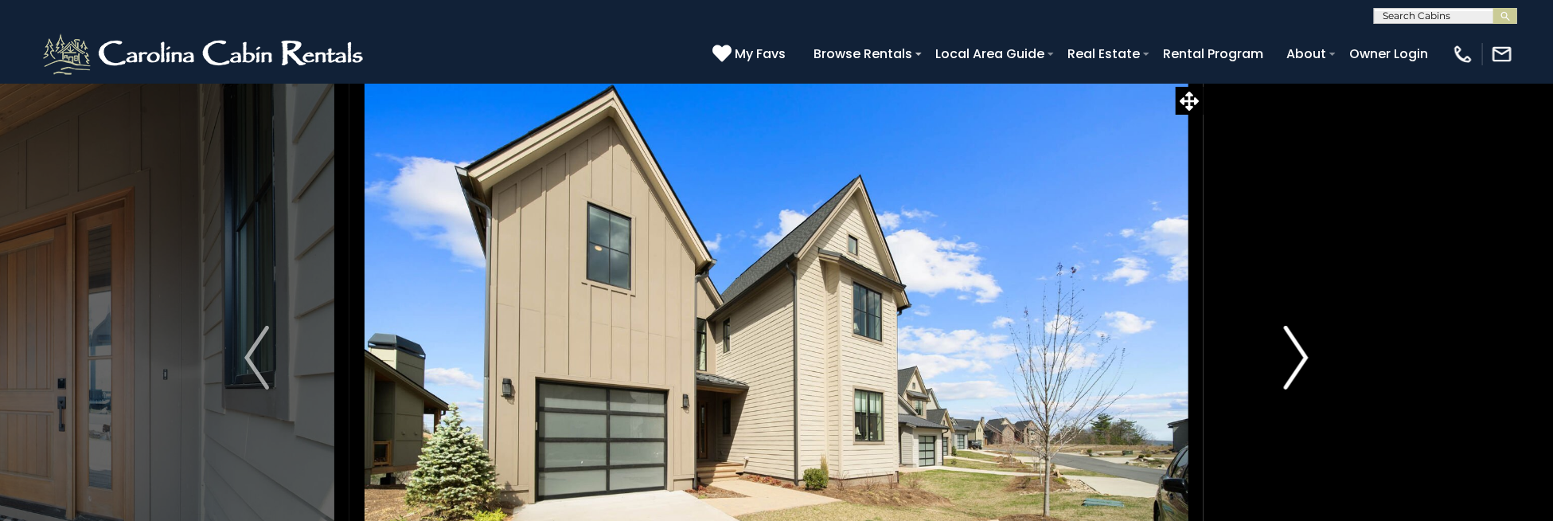
click at [1285, 344] on img "Next" at bounding box center [1296, 358] width 24 height 64
